Goal: Find specific page/section: Find specific page/section

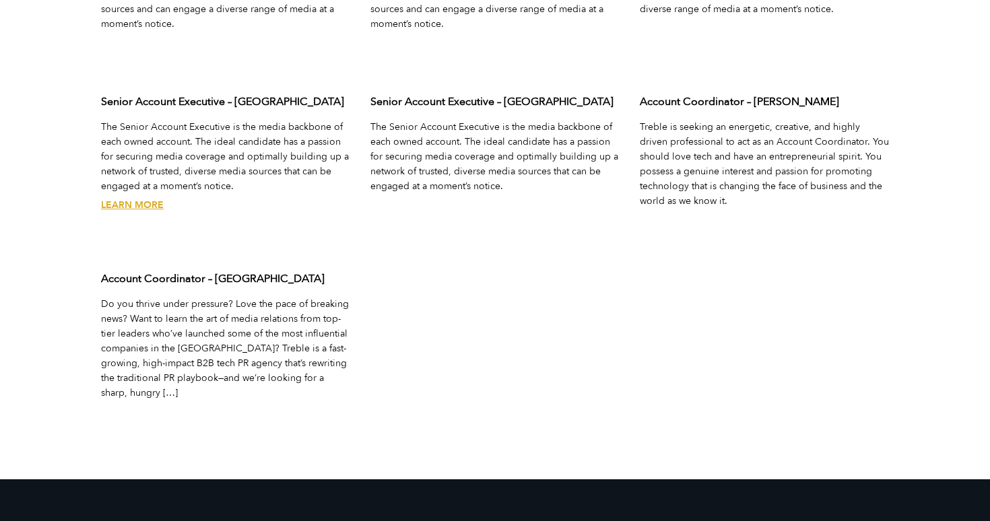
scroll to position [4468, 0]
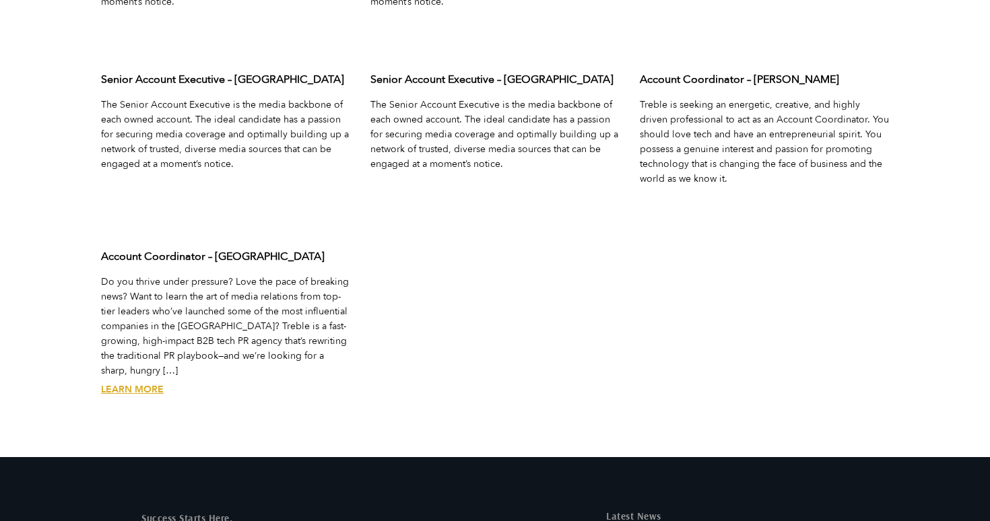
click at [129, 366] on div "Account Coordinator – San Francisco Do you thrive under pressure? Love the pace…" at bounding box center [225, 334] width 269 height 192
click at [129, 383] on link "Learn More" at bounding box center [132, 389] width 63 height 13
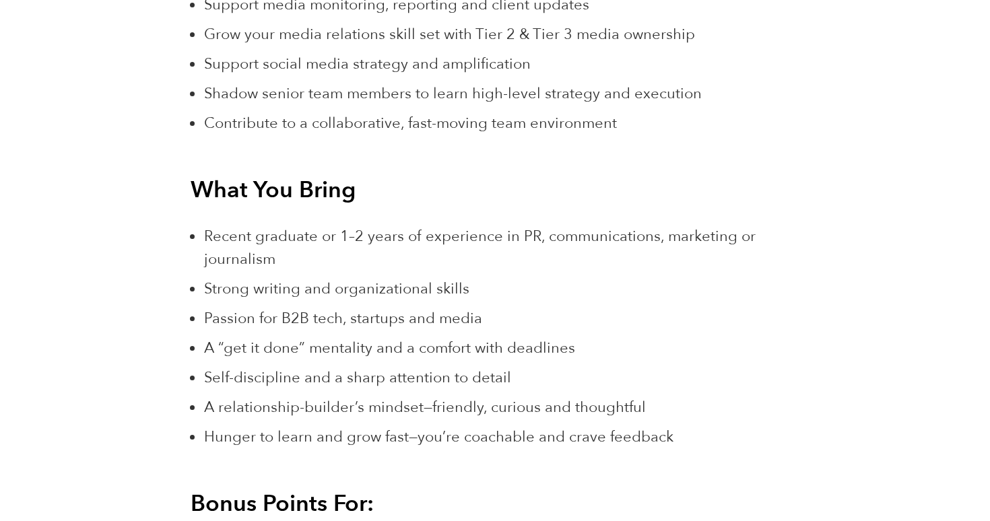
scroll to position [2582, 0]
